Goal: Information Seeking & Learning: Learn about a topic

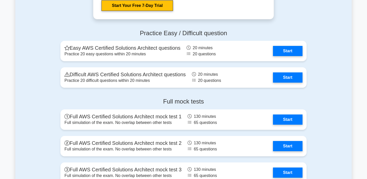
scroll to position [1105, 0]
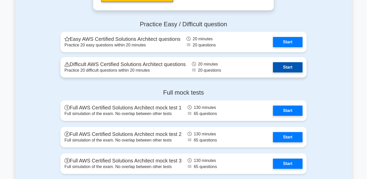
click at [297, 70] on link "Start" at bounding box center [288, 67] width 30 height 10
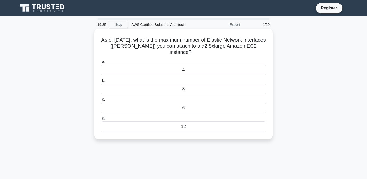
click at [210, 71] on div "4" at bounding box center [183, 70] width 165 height 11
click at [101, 63] on input "a. 4" at bounding box center [101, 61] width 0 height 3
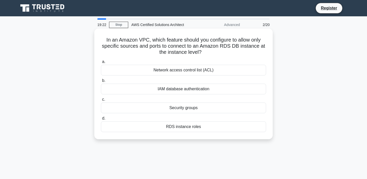
click at [207, 108] on div "Security groups" at bounding box center [183, 107] width 165 height 11
click at [101, 101] on input "c. Security groups" at bounding box center [101, 99] width 0 height 3
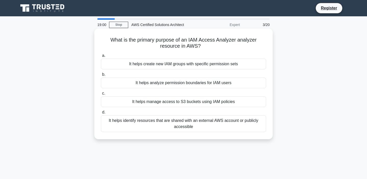
click at [253, 123] on div "It helps identify resources that are shared with an external AWS account or pub…" at bounding box center [183, 123] width 165 height 17
click at [101, 114] on input "d. It helps identify resources that are shared with an external AWS account or …" at bounding box center [101, 112] width 0 height 3
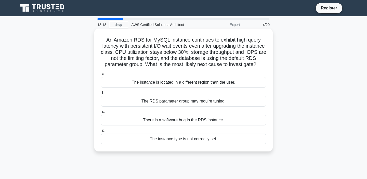
click at [245, 103] on div "The RDS parameter group may require tuning." at bounding box center [183, 101] width 165 height 11
click at [101, 95] on input "b. The RDS parameter group may require tuning." at bounding box center [101, 92] width 0 height 3
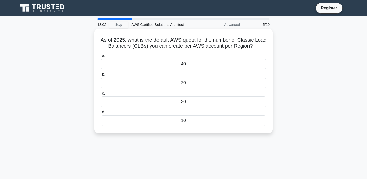
click at [213, 83] on div "20" at bounding box center [183, 82] width 165 height 11
click at [101, 76] on input "b. 20" at bounding box center [101, 74] width 0 height 3
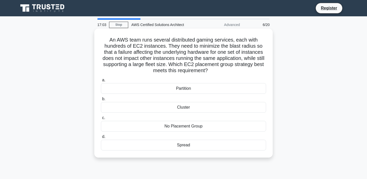
click at [219, 126] on div "No Placement Group" at bounding box center [183, 126] width 165 height 11
click at [101, 120] on input "c. No Placement Group" at bounding box center [101, 117] width 0 height 3
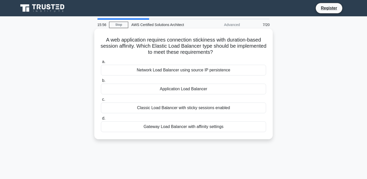
click at [203, 90] on div "Application Load Balancer" at bounding box center [183, 89] width 165 height 11
click at [101, 82] on input "b. Application Load Balancer" at bounding box center [101, 80] width 0 height 3
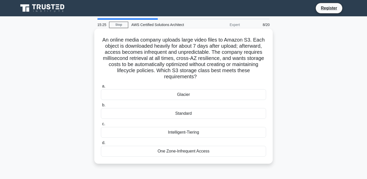
click at [213, 135] on div "Intelligent-Tiering" at bounding box center [183, 132] width 165 height 11
click at [101, 126] on input "c. Intelligent-Tiering" at bounding box center [101, 123] width 0 height 3
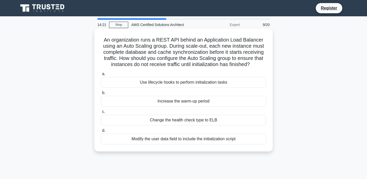
click at [246, 82] on div "Use lifecycle hooks to perform initialization tasks" at bounding box center [183, 82] width 165 height 11
click at [101, 76] on input "a. Use lifecycle hooks to perform initialization tasks" at bounding box center [101, 73] width 0 height 3
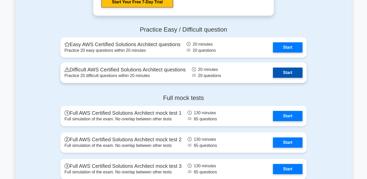
scroll to position [1105, 0]
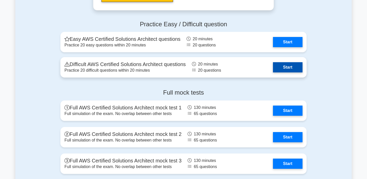
click at [283, 65] on link "Start" at bounding box center [288, 67] width 30 height 10
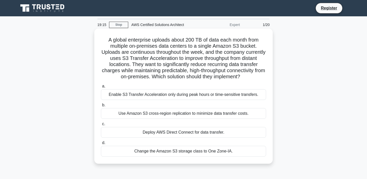
click at [209, 133] on div "Deploy AWS Direct Connect for data transfer." at bounding box center [183, 132] width 165 height 11
click at [101, 126] on input "c. Deploy AWS Direct Connect for data transfer." at bounding box center [101, 123] width 0 height 3
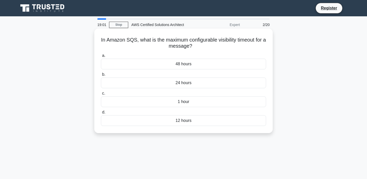
click at [238, 98] on div "1 hour" at bounding box center [183, 101] width 165 height 11
click at [101, 95] on input "c. 1 hour" at bounding box center [101, 93] width 0 height 3
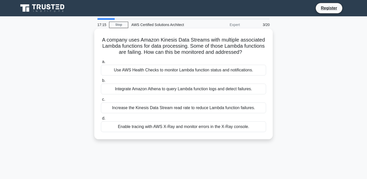
click at [242, 109] on div "Increase the Kinesis Data Stream read rate to reduce Lambda function failures." at bounding box center [183, 107] width 165 height 11
click at [101, 101] on input "c. Increase the Kinesis Data Stream read rate to reduce Lambda function failure…" at bounding box center [101, 99] width 0 height 3
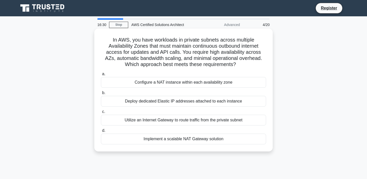
click at [214, 138] on div "Implement a scalable NAT Gateway solution" at bounding box center [183, 139] width 165 height 11
click at [101, 132] on input "d. Implement a scalable NAT Gateway solution" at bounding box center [101, 130] width 0 height 3
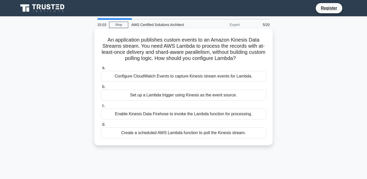
click at [230, 115] on div "Enable Kinesis Data Firehose to invoke the Lambda function for processing." at bounding box center [183, 114] width 165 height 11
click at [101, 107] on input "c. Enable Kinesis Data Firehose to invoke the Lambda function for processing." at bounding box center [101, 105] width 0 height 3
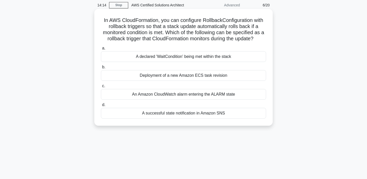
scroll to position [22, 0]
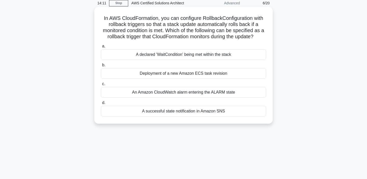
click at [231, 57] on div "A declared 'WaitCondition' being met within the stack" at bounding box center [183, 54] width 165 height 11
click at [101, 48] on input "a. A declared 'WaitCondition' being met within the stack" at bounding box center [101, 46] width 0 height 3
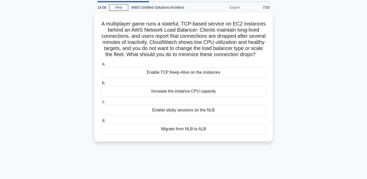
scroll to position [17, 0]
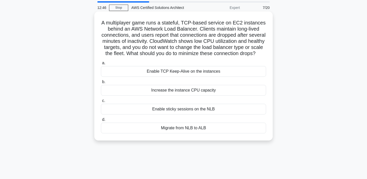
click at [226, 73] on div "Enable TCP Keep-Alive on the instances" at bounding box center [183, 71] width 165 height 11
click at [101, 65] on input "a. Enable TCP Keep-Alive on the instances" at bounding box center [101, 62] width 0 height 3
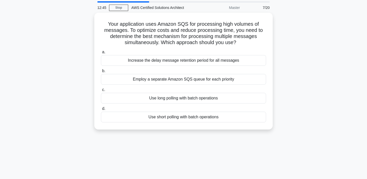
scroll to position [0, 0]
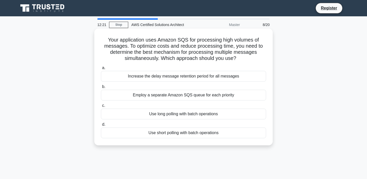
click at [258, 75] on div "Increase the delay message retention period for all messages" at bounding box center [183, 76] width 165 height 11
click at [101, 70] on input "a. Increase the delay message retention period for all messages" at bounding box center [101, 67] width 0 height 3
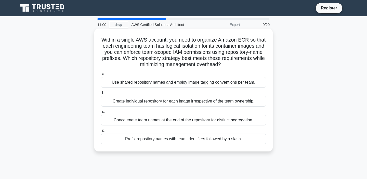
click at [247, 83] on div "Use shared repository names and employ image tagging conventions per team." at bounding box center [183, 82] width 165 height 11
click at [101, 76] on input "a. Use shared repository names and employ image tagging conventions per team." at bounding box center [101, 73] width 0 height 3
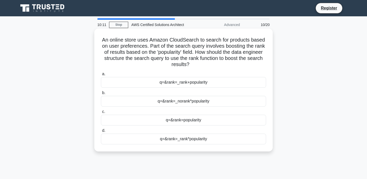
click at [196, 104] on user_search_term "&rank=_norank*popularity" at bounding box center [185, 101] width 47 height 6
click at [101, 95] on input "b. q= &rank=_norank*popularity" at bounding box center [101, 92] width 0 height 3
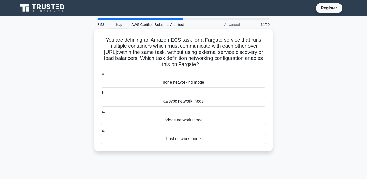
click at [221, 81] on div "none networking mode" at bounding box center [183, 82] width 165 height 11
click at [101, 76] on input "a. none networking mode" at bounding box center [101, 73] width 0 height 3
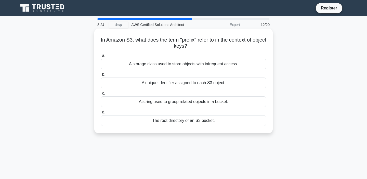
click at [221, 105] on div "A string used to group related objects in a bucket." at bounding box center [183, 101] width 165 height 11
click at [101, 95] on input "c. A string used to group related objects in a bucket." at bounding box center [101, 93] width 0 height 3
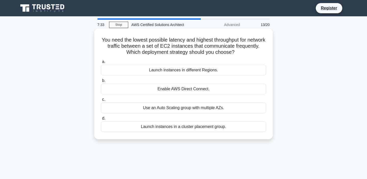
click at [241, 130] on div "Launch instances in a cluster placement group." at bounding box center [183, 126] width 165 height 11
click at [101, 120] on input "d. Launch instances in a cluster placement group." at bounding box center [101, 118] width 0 height 3
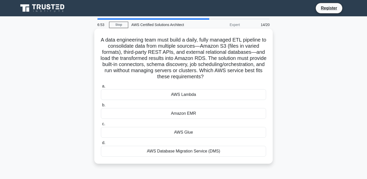
click at [235, 95] on div "AWS Lambda" at bounding box center [183, 94] width 165 height 11
click at [101, 88] on input "a. AWS Lambda" at bounding box center [101, 86] width 0 height 3
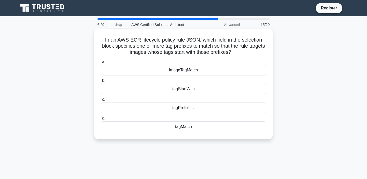
click at [208, 129] on div "tagMatch" at bounding box center [183, 126] width 165 height 11
click at [101, 120] on input "d. tagMatch" at bounding box center [101, 118] width 0 height 3
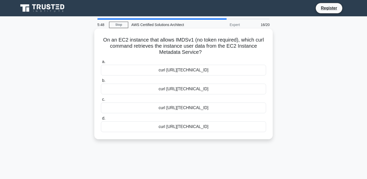
click at [233, 92] on div "curl [URL][TECHNICAL_ID]" at bounding box center [183, 89] width 165 height 11
click at [101, 82] on input "b. curl http://169.254.169.254/latest/user-data/public-ip" at bounding box center [101, 80] width 0 height 3
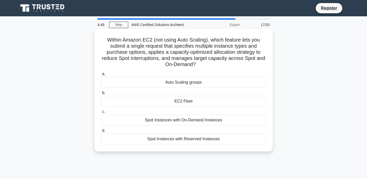
click at [249, 84] on div "Auto Scaling groups" at bounding box center [183, 82] width 165 height 11
click at [101, 76] on input "a. Auto Scaling groups" at bounding box center [101, 73] width 0 height 3
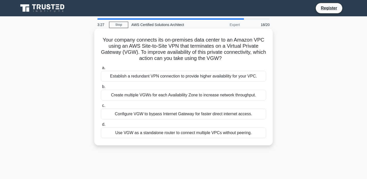
click at [194, 76] on div "Establish a redundant VPN connection to provide higher availability for your VP…" at bounding box center [183, 76] width 165 height 11
click at [101, 70] on input "a. Establish a redundant VPN connection to provide higher availability for your…" at bounding box center [101, 67] width 0 height 3
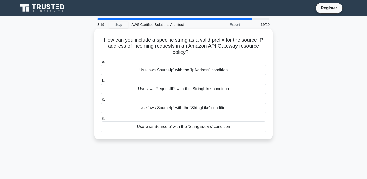
click at [245, 90] on div "Use 'aws:RequestIP' with the 'StringLike' condition" at bounding box center [183, 89] width 165 height 11
click at [101, 82] on input "b. Use 'aws:RequestIP' with the 'StringLike' condition" at bounding box center [101, 80] width 0 height 3
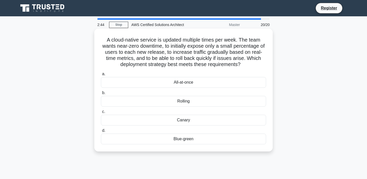
click at [227, 123] on div "Canary" at bounding box center [183, 120] width 165 height 11
click at [101, 113] on input "c. Canary" at bounding box center [101, 111] width 0 height 3
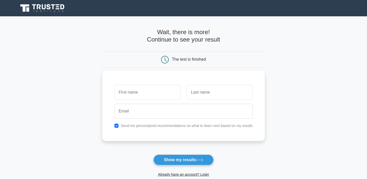
click at [160, 96] on input "text" at bounding box center [147, 92] width 66 height 15
type input "Abhishek"
click at [200, 95] on input "text" at bounding box center [220, 92] width 66 height 15
type input "Patil"
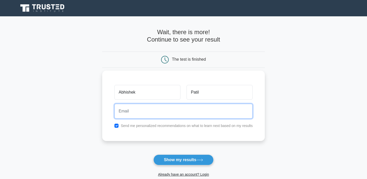
click at [182, 111] on input "email" at bounding box center [183, 111] width 138 height 15
type input "[EMAIL_ADDRESS][DOMAIN_NAME]"
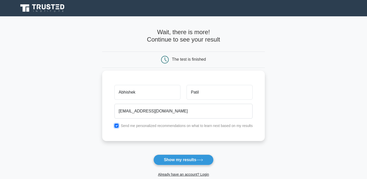
click at [117, 126] on input "checkbox" at bounding box center [116, 126] width 4 height 4
checkbox input "false"
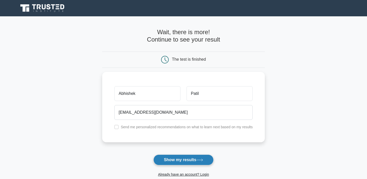
click at [185, 160] on button "Show my results" at bounding box center [183, 159] width 60 height 11
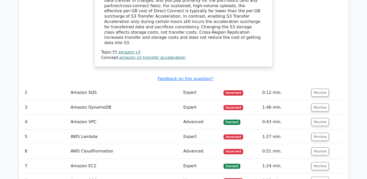
scroll to position [702, 0]
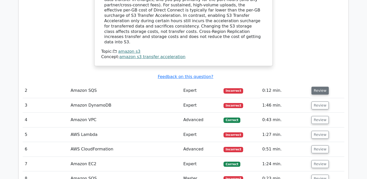
click at [317, 87] on button "Review" at bounding box center [320, 91] width 17 height 8
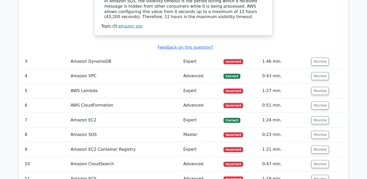
scroll to position [914, 0]
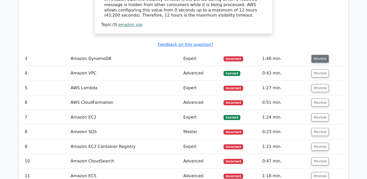
click at [317, 55] on button "Review" at bounding box center [320, 59] width 17 height 8
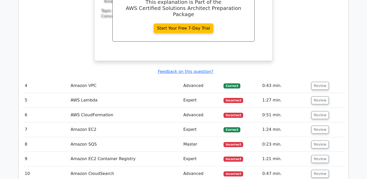
scroll to position [1125, 0]
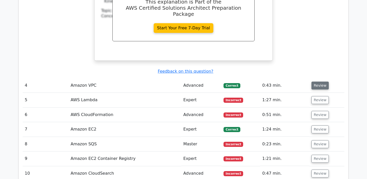
click at [317, 82] on button "Review" at bounding box center [320, 86] width 17 height 8
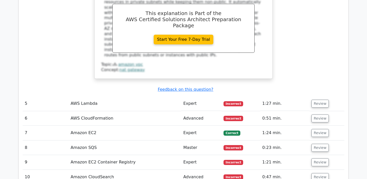
scroll to position [1359, 0]
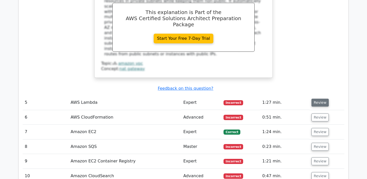
click at [313, 99] on button "Review" at bounding box center [320, 103] width 17 height 8
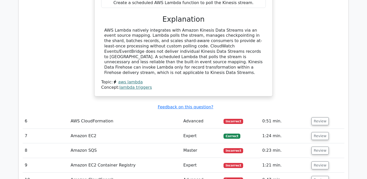
scroll to position [1571, 0]
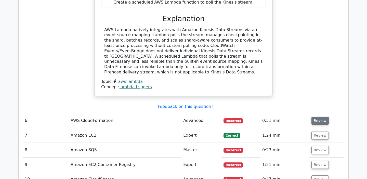
click at [317, 117] on button "Review" at bounding box center [320, 121] width 17 height 8
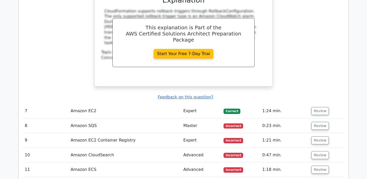
scroll to position [1822, 0]
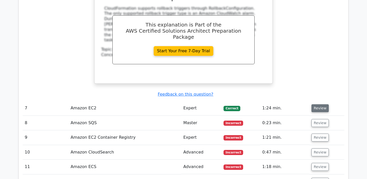
click at [315, 104] on button "Review" at bounding box center [320, 108] width 17 height 8
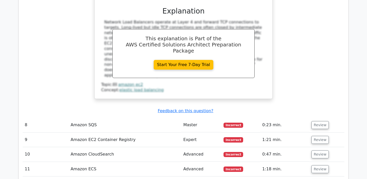
scroll to position [2059, 0]
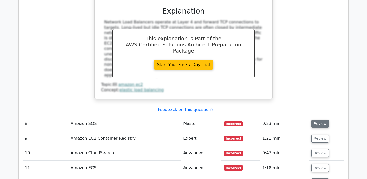
click at [318, 120] on button "Review" at bounding box center [320, 124] width 17 height 8
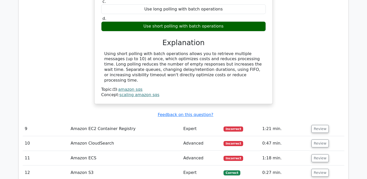
scroll to position [2263, 0]
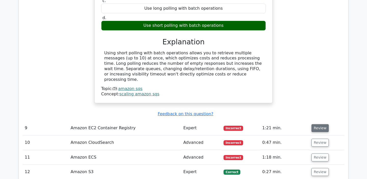
click at [325, 124] on button "Review" at bounding box center [320, 128] width 17 height 8
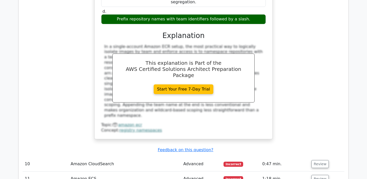
scroll to position [2505, 0]
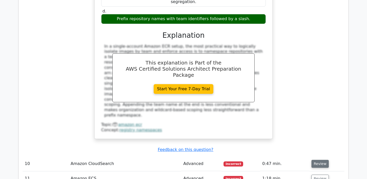
click at [315, 160] on button "Review" at bounding box center [320, 164] width 17 height 8
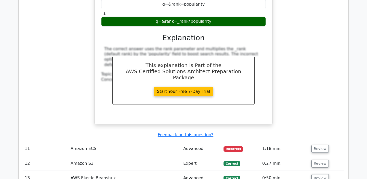
scroll to position [2760, 0]
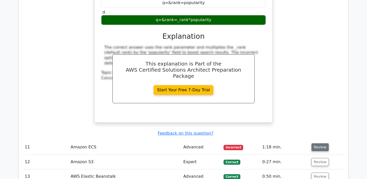
click at [320, 143] on button "Review" at bounding box center [320, 147] width 17 height 8
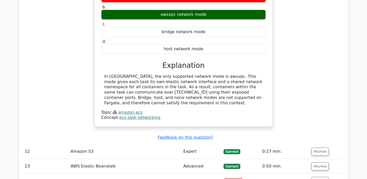
scroll to position [2971, 0]
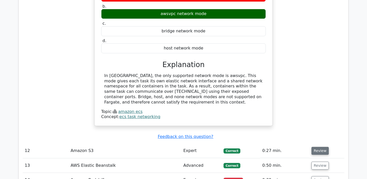
click at [322, 147] on button "Review" at bounding box center [320, 151] width 17 height 8
click at [319, 147] on button "Review" at bounding box center [320, 151] width 17 height 8
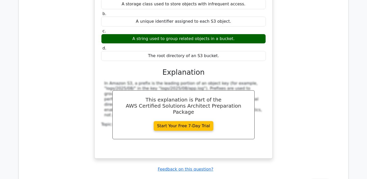
scroll to position [3164, 0]
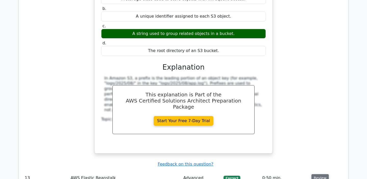
click at [320, 174] on button "Review" at bounding box center [320, 178] width 17 height 8
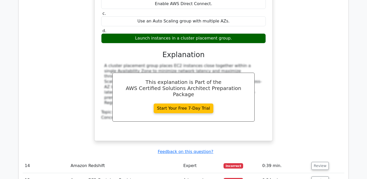
scroll to position [3410, 0]
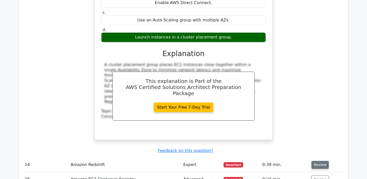
click at [323, 161] on button "Review" at bounding box center [320, 165] width 17 height 8
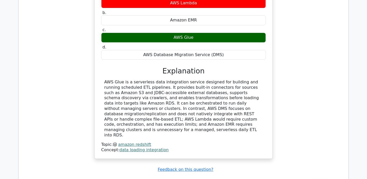
scroll to position [3649, 0]
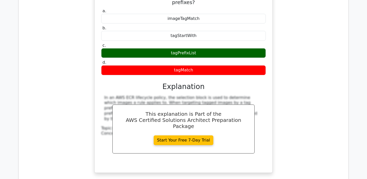
scroll to position [3869, 0]
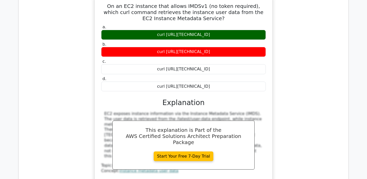
scroll to position [4095, 0]
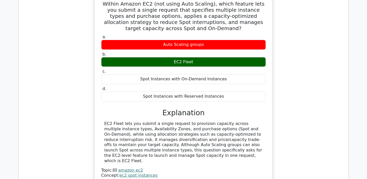
scroll to position [4307, 0]
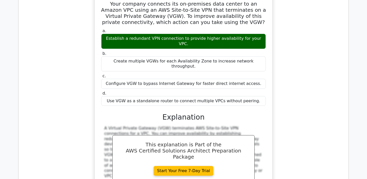
scroll to position [4532, 0]
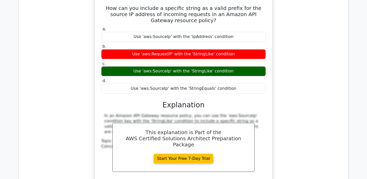
scroll to position [4771, 0]
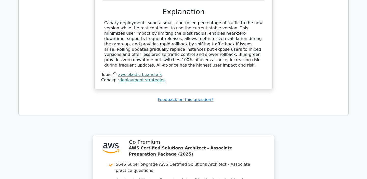
scroll to position [5115, 0]
